Goal: Find specific page/section: Find specific page/section

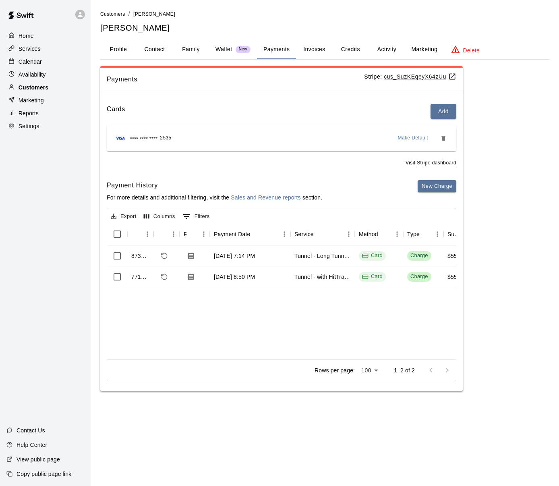
click at [29, 85] on p "Customers" at bounding box center [34, 87] width 30 height 8
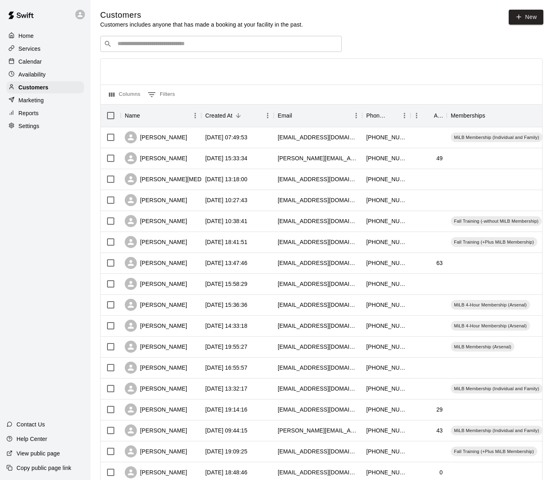
click at [137, 43] on input "Search customers by name or email" at bounding box center [226, 44] width 223 height 8
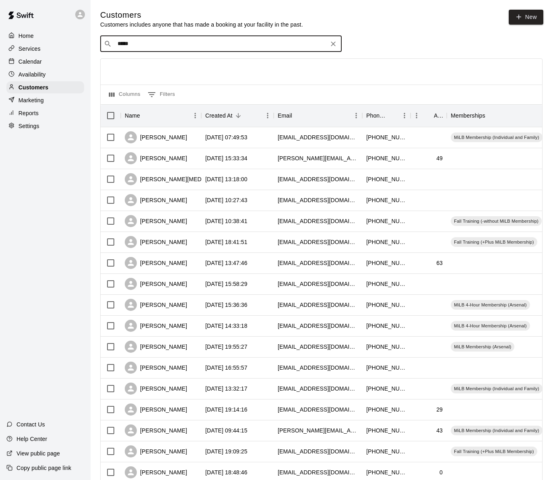
type input "******"
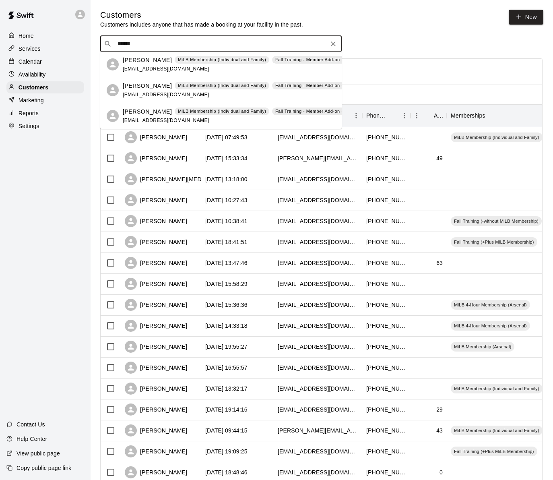
click at [148, 64] on p "[PERSON_NAME]" at bounding box center [147, 60] width 49 height 8
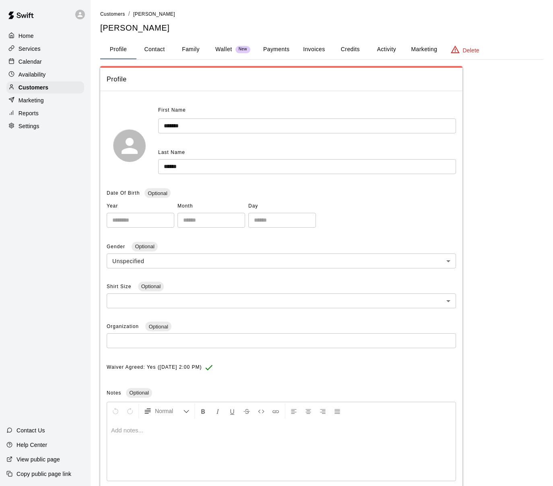
click at [279, 48] on button "Payments" at bounding box center [276, 49] width 39 height 19
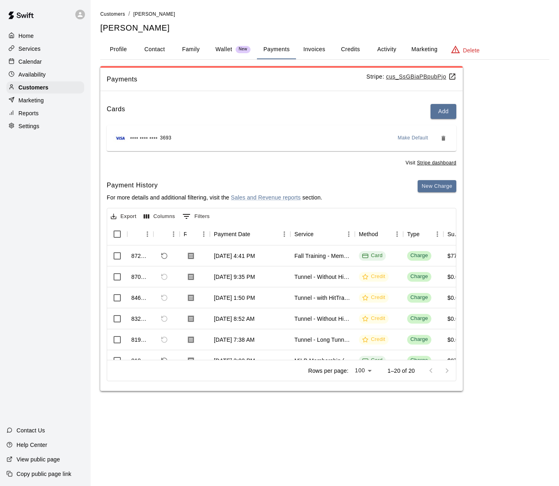
click at [403, 77] on u "cus_SsGBiaPBpubPjo" at bounding box center [421, 76] width 70 height 6
click at [35, 51] on p "Services" at bounding box center [30, 49] width 22 height 8
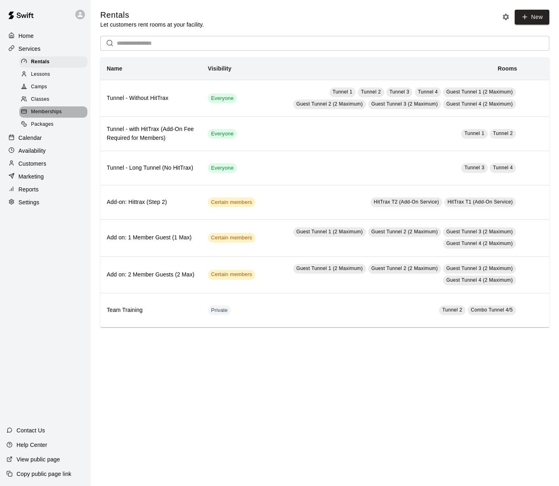
click at [45, 110] on span "Memberships" at bounding box center [46, 112] width 31 height 8
